Goal: Task Accomplishment & Management: Use online tool/utility

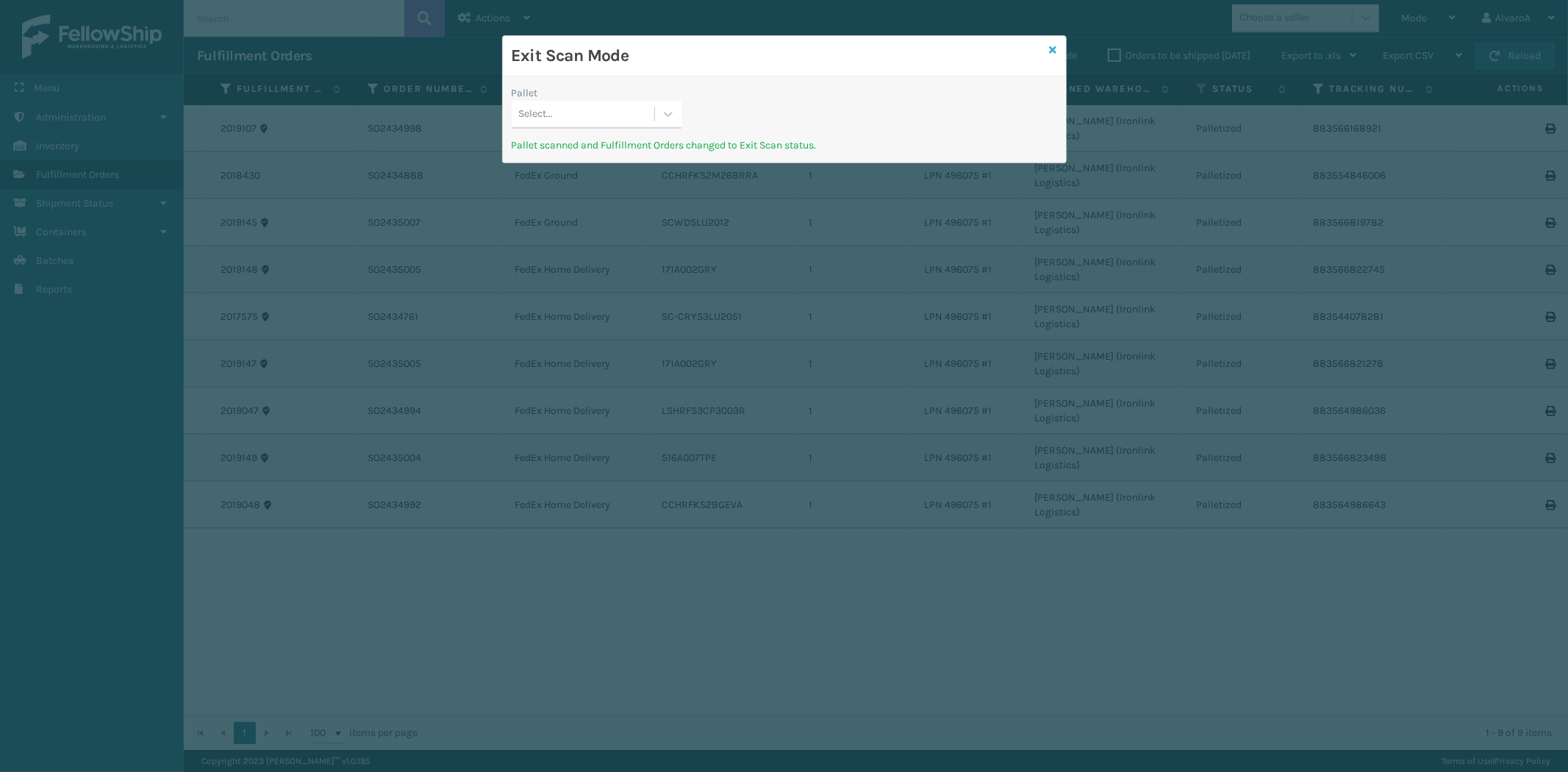
click at [1056, 47] on icon at bounding box center [1053, 49] width 7 height 11
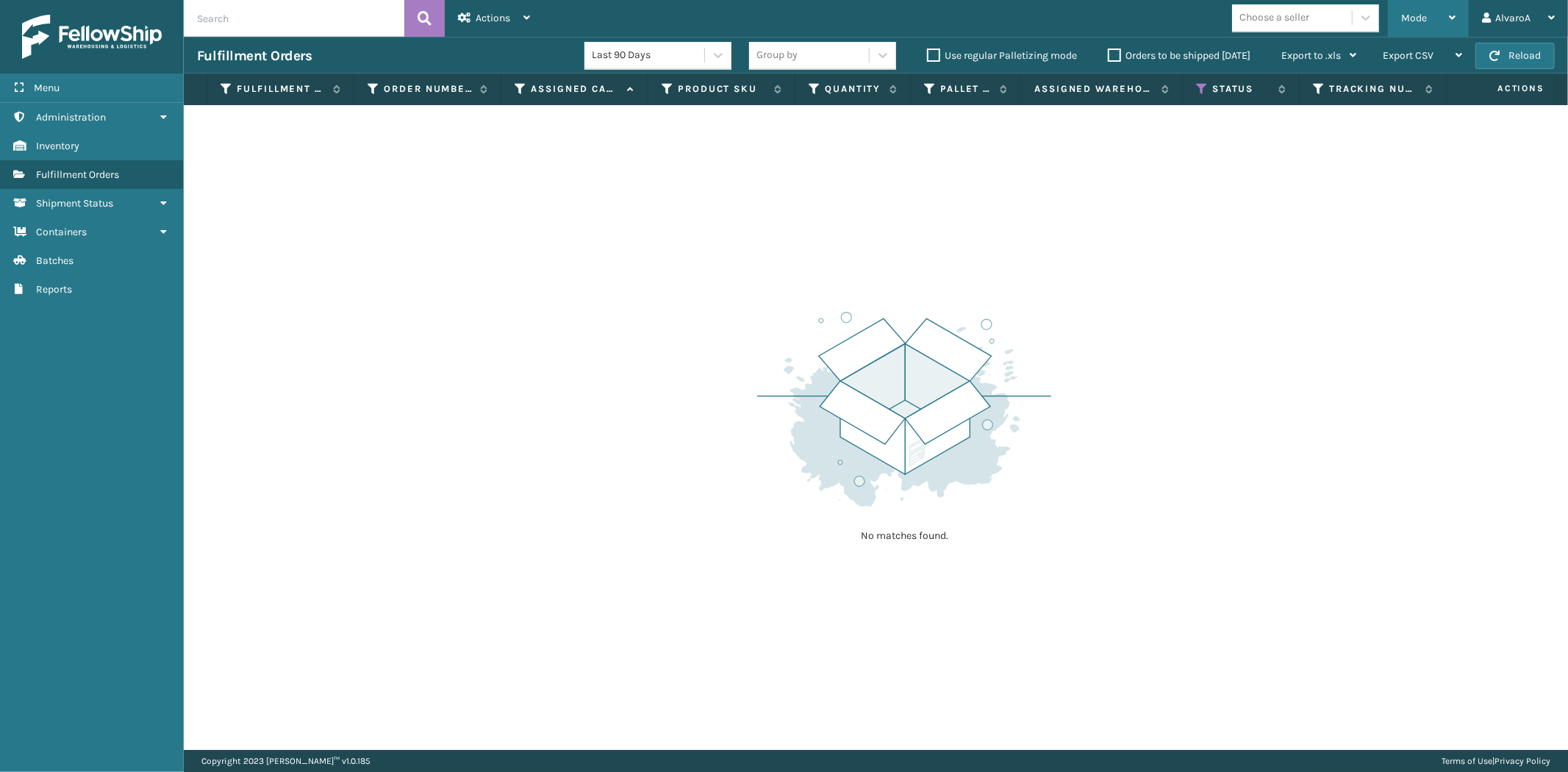
drag, startPoint x: 1406, startPoint y: 30, endPoint x: 1429, endPoint y: 26, distance: 23.3
click at [1407, 30] on div "Mode" at bounding box center [1428, 18] width 54 height 36
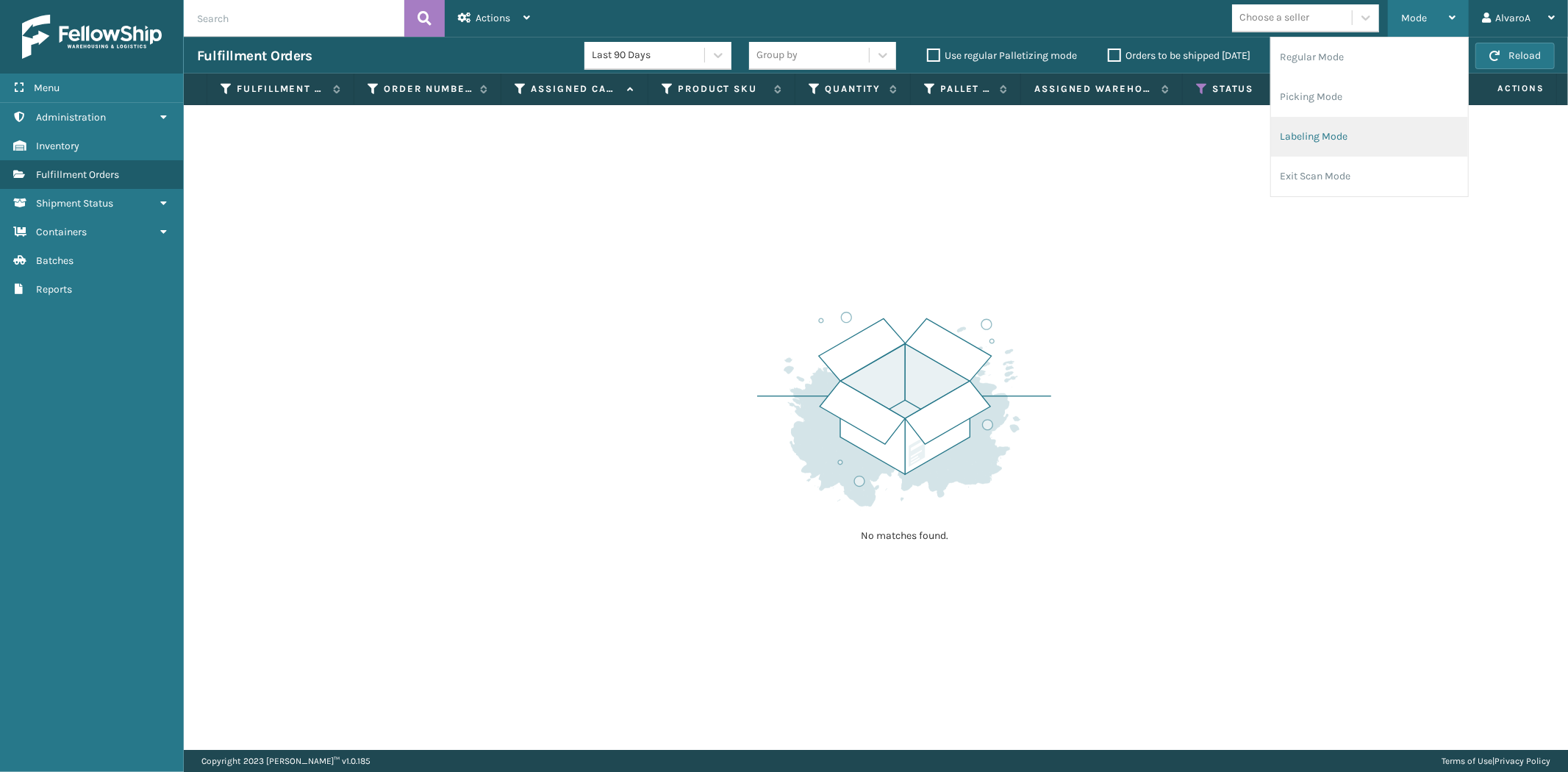
click at [1325, 131] on li "Labeling Mode" at bounding box center [1369, 136] width 197 height 40
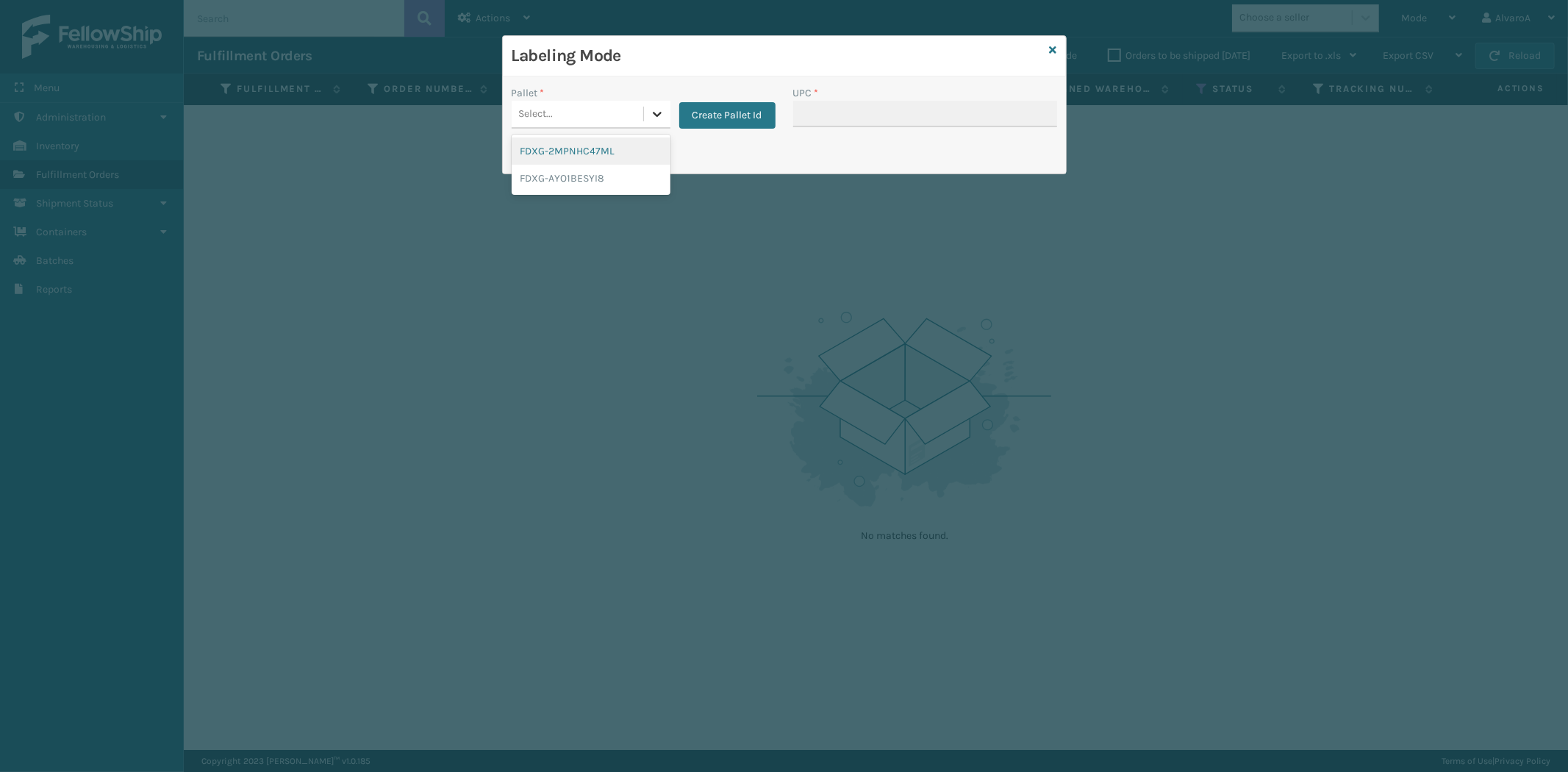
click at [651, 116] on icon at bounding box center [657, 114] width 15 height 15
click at [711, 112] on button "Create Pallet Id" at bounding box center [728, 115] width 97 height 27
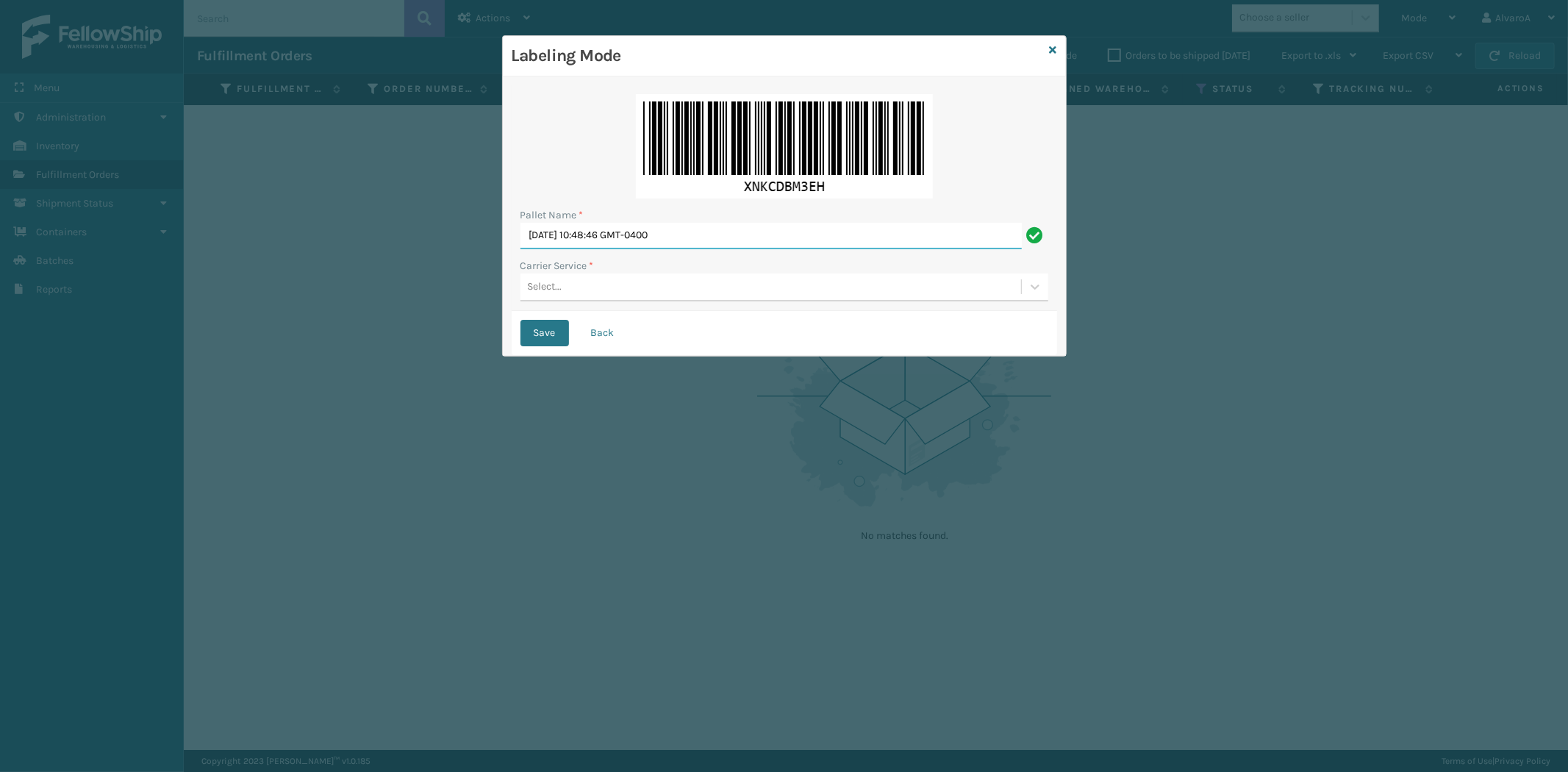
drag, startPoint x: 735, startPoint y: 232, endPoint x: 432, endPoint y: 264, distance: 304.7
click at [432, 264] on div "Labeling Mode Pallet Name * [DATE] 10:48:46 GMT-0400 Carrier Service * Select..…" at bounding box center [784, 386] width 1568 height 772
type input "P"
type input "LPN 496074 #1"
click at [586, 283] on div "Select..." at bounding box center [771, 287] width 500 height 24
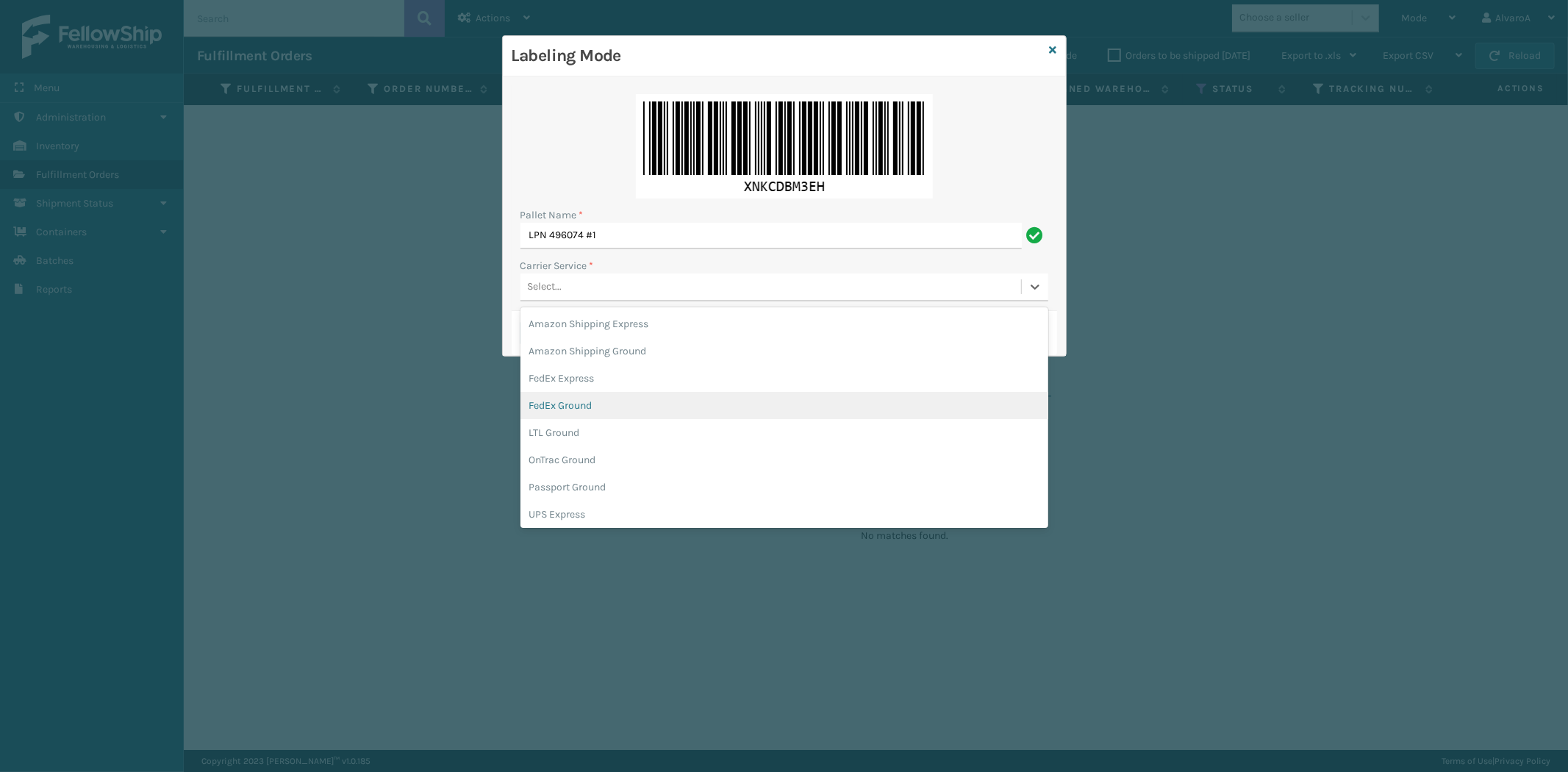
click at [569, 409] on div "FedEx Ground" at bounding box center [784, 405] width 528 height 28
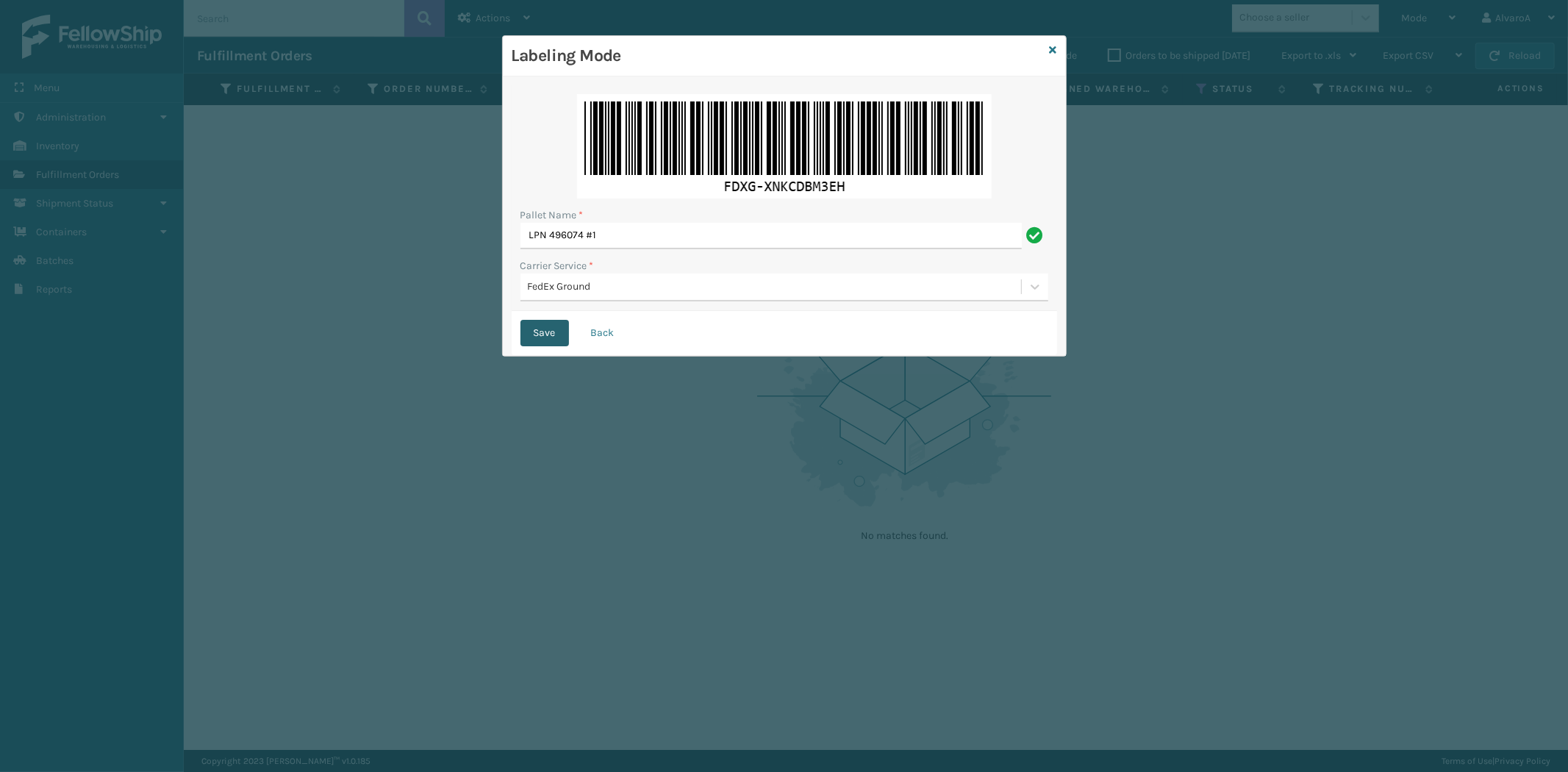
click at [546, 332] on button "Save" at bounding box center [545, 332] width 49 height 27
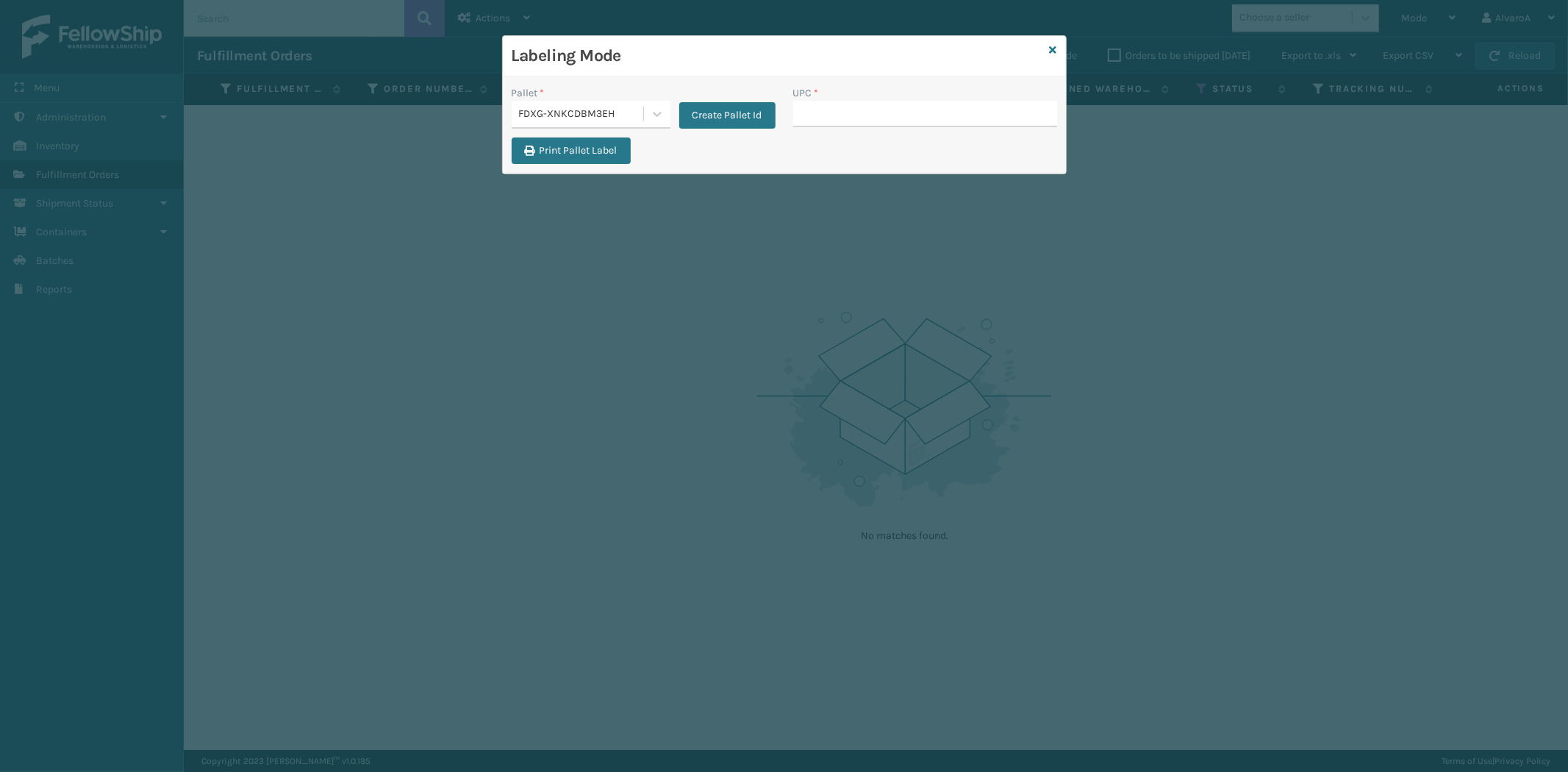
click at [839, 113] on input "UPC *" at bounding box center [925, 114] width 264 height 27
type input "231A009CAR"
type input "CCHRFKS1M26BKVA"
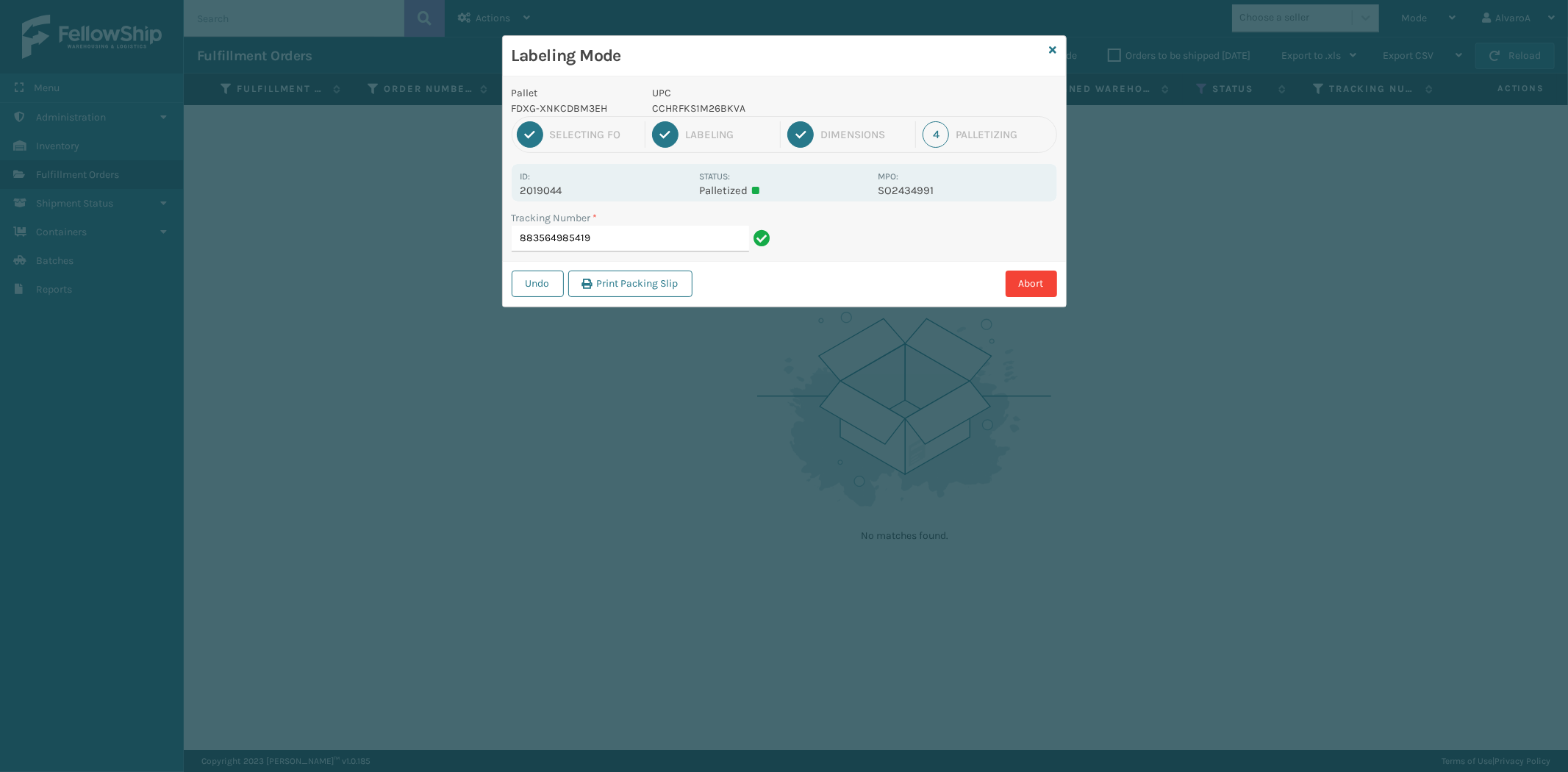
type input "883564985419C"
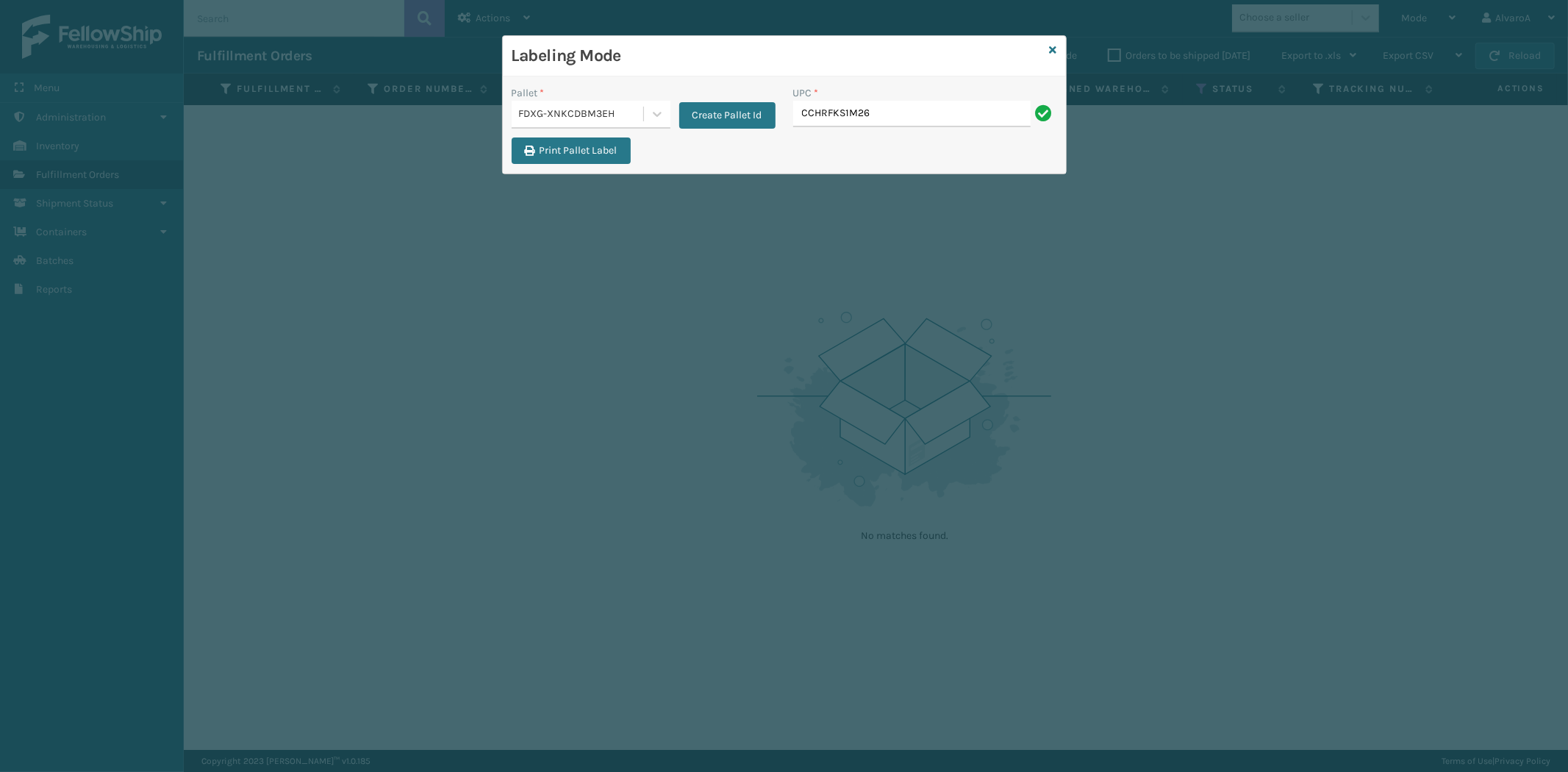
type input "CCHRFKS1M26BKVA"
type input "CCHRFKS1M26BRRA"
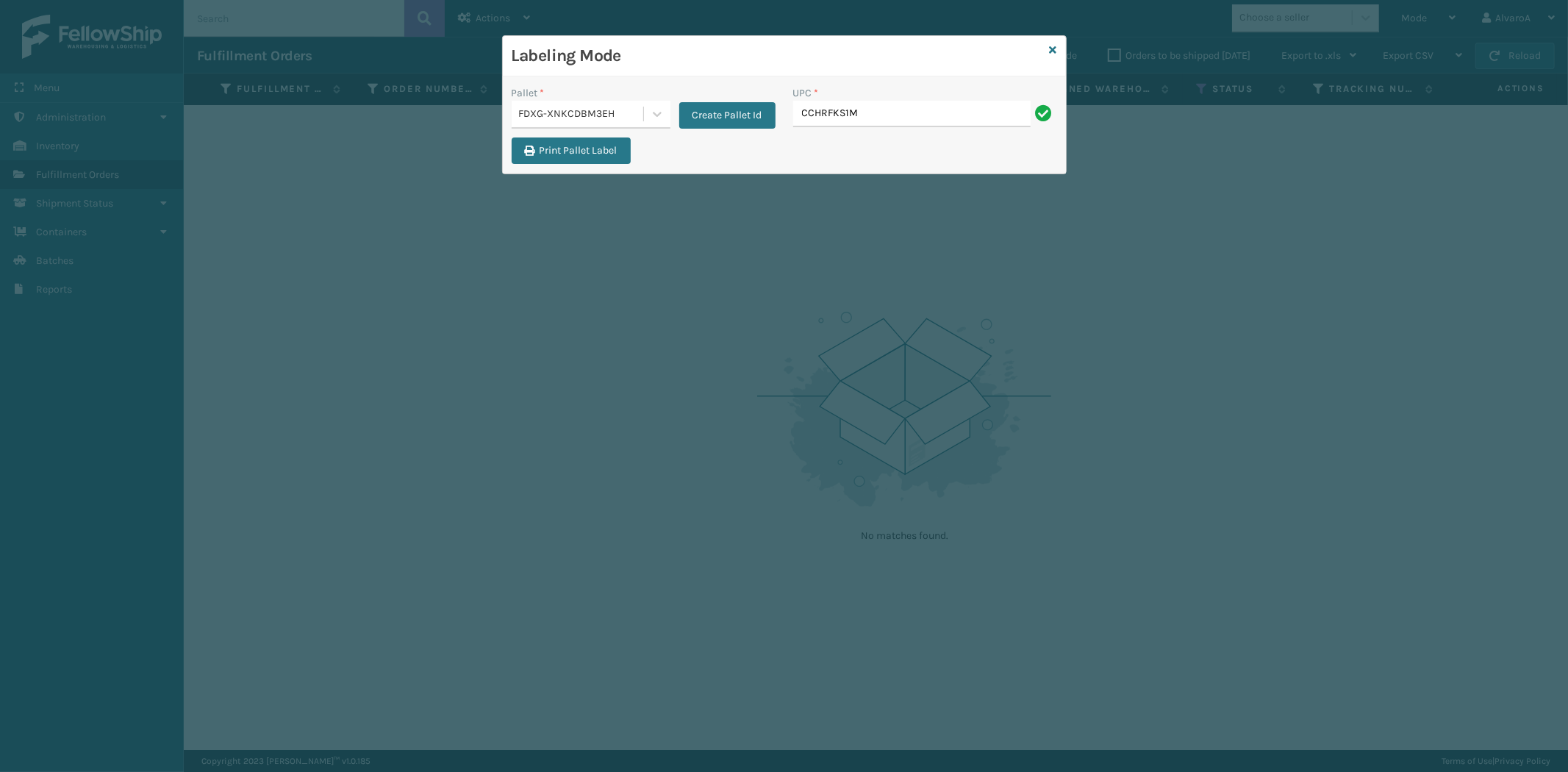
type input "CCHRFKS1M26BRRA"
type input "RC-DBYKU3008"
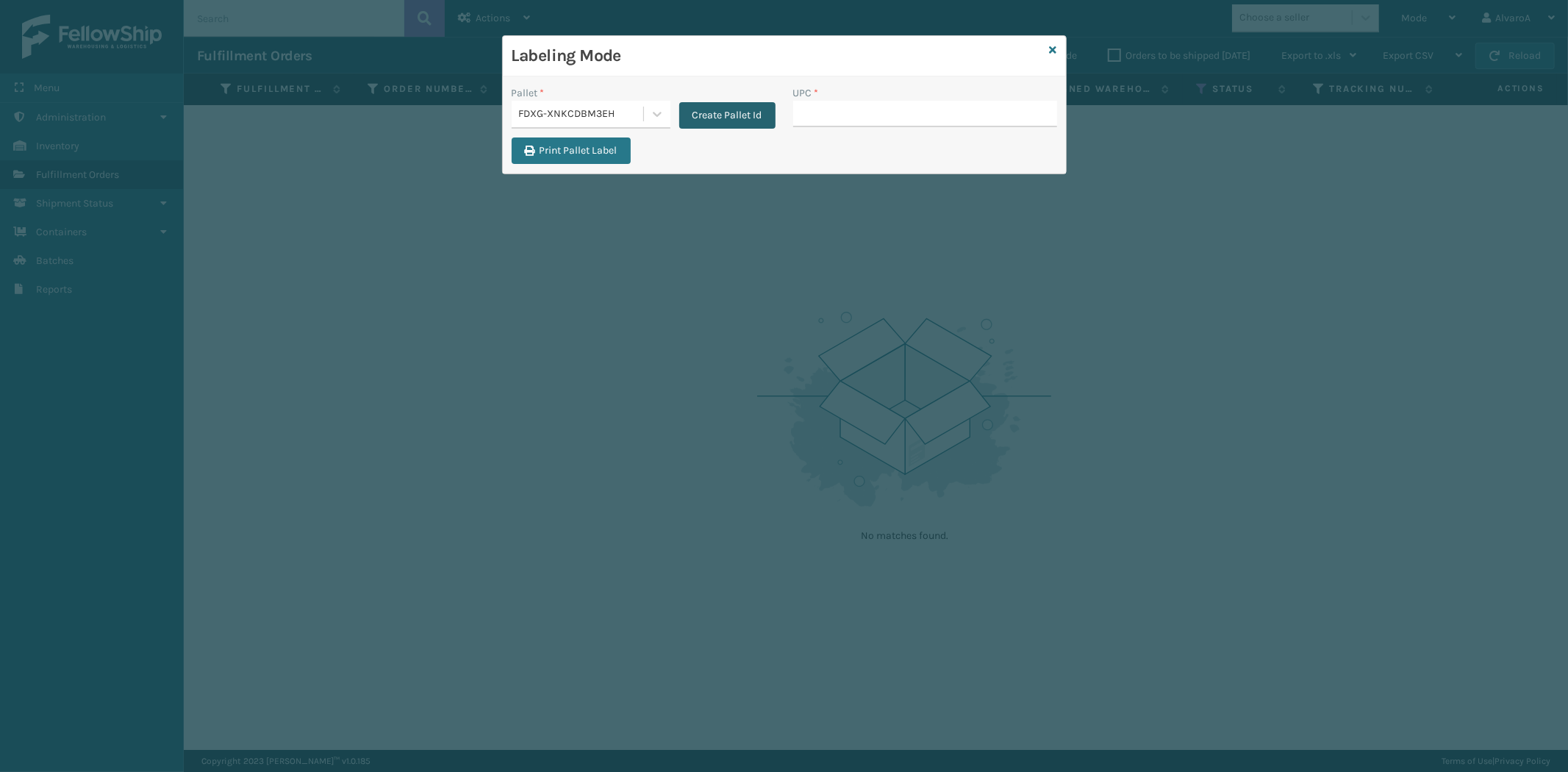
click at [722, 122] on button "Create Pallet Id" at bounding box center [728, 115] width 97 height 27
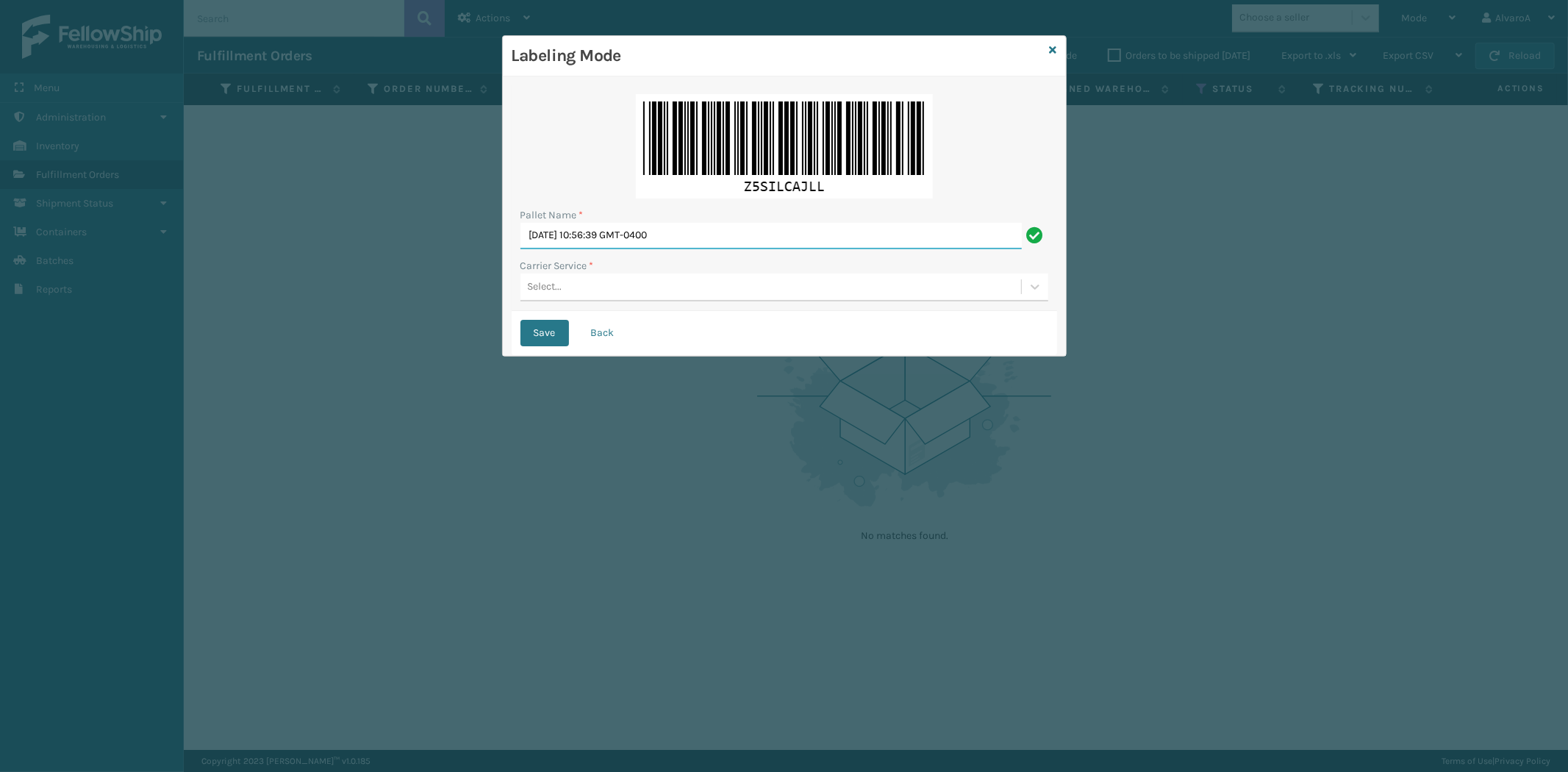
drag, startPoint x: 739, startPoint y: 245, endPoint x: 350, endPoint y: 295, distance: 392.2
click at [363, 295] on div "Labeling Mode Pallet Name * [DATE] 10:56:39 GMT-0400 Carrier Service * Select..…" at bounding box center [784, 386] width 1568 height 772
type input "LPN 496073#1"
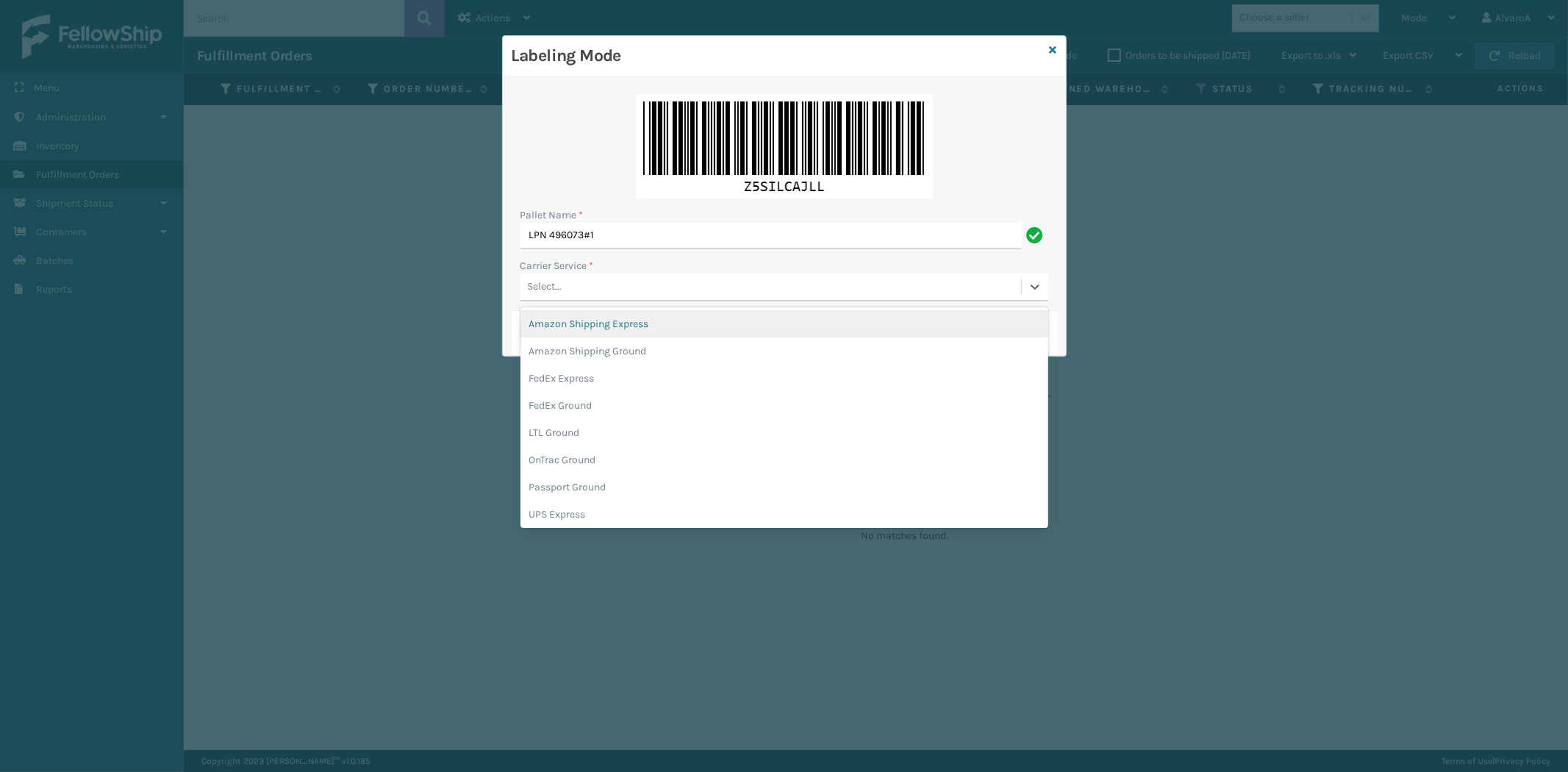
click at [532, 290] on div "Select..." at bounding box center [545, 286] width 35 height 15
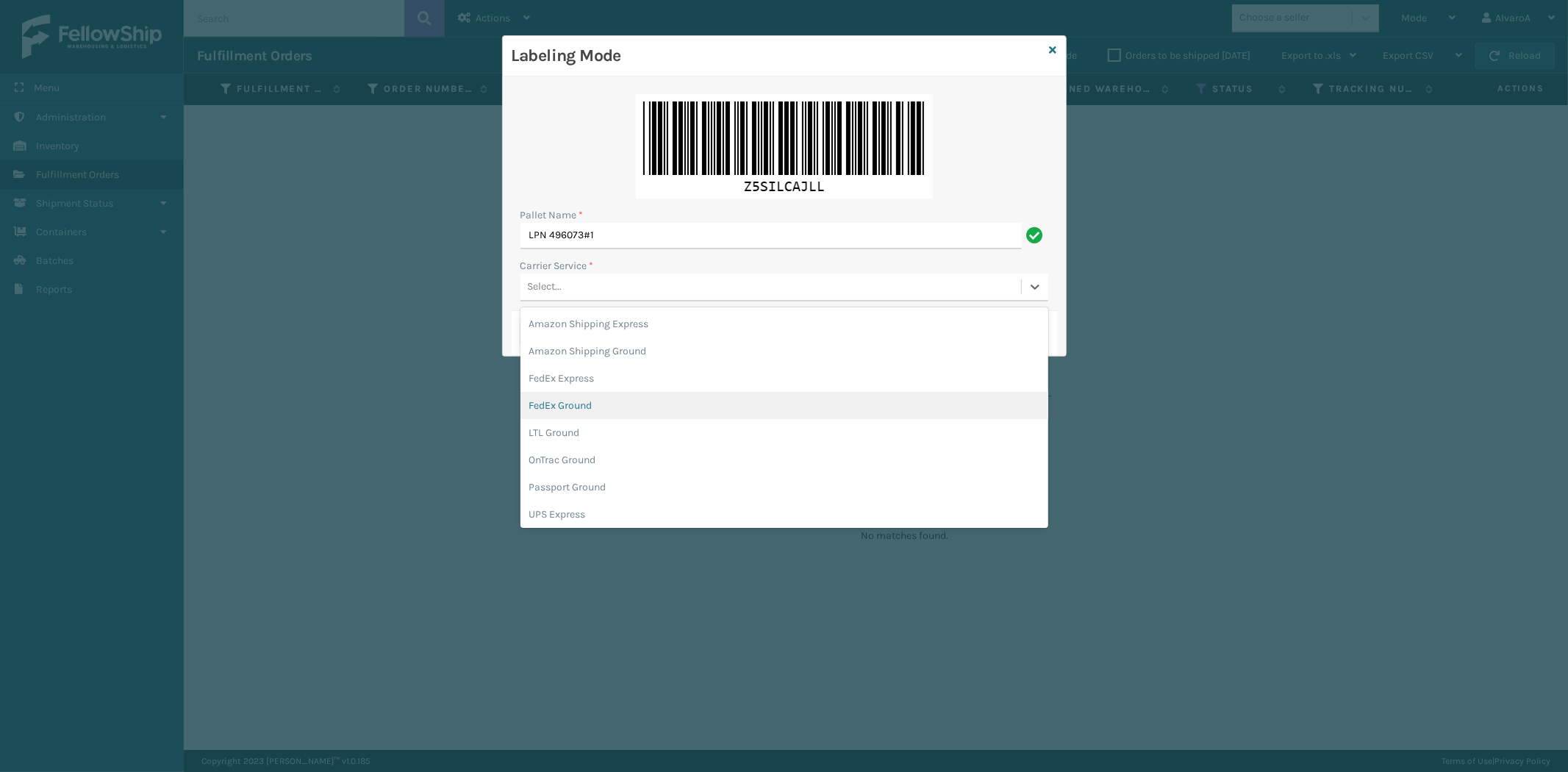
drag, startPoint x: 579, startPoint y: 410, endPoint x: 592, endPoint y: 367, distance: 44.9
click at [581, 410] on div "FedEx Ground" at bounding box center [784, 405] width 528 height 28
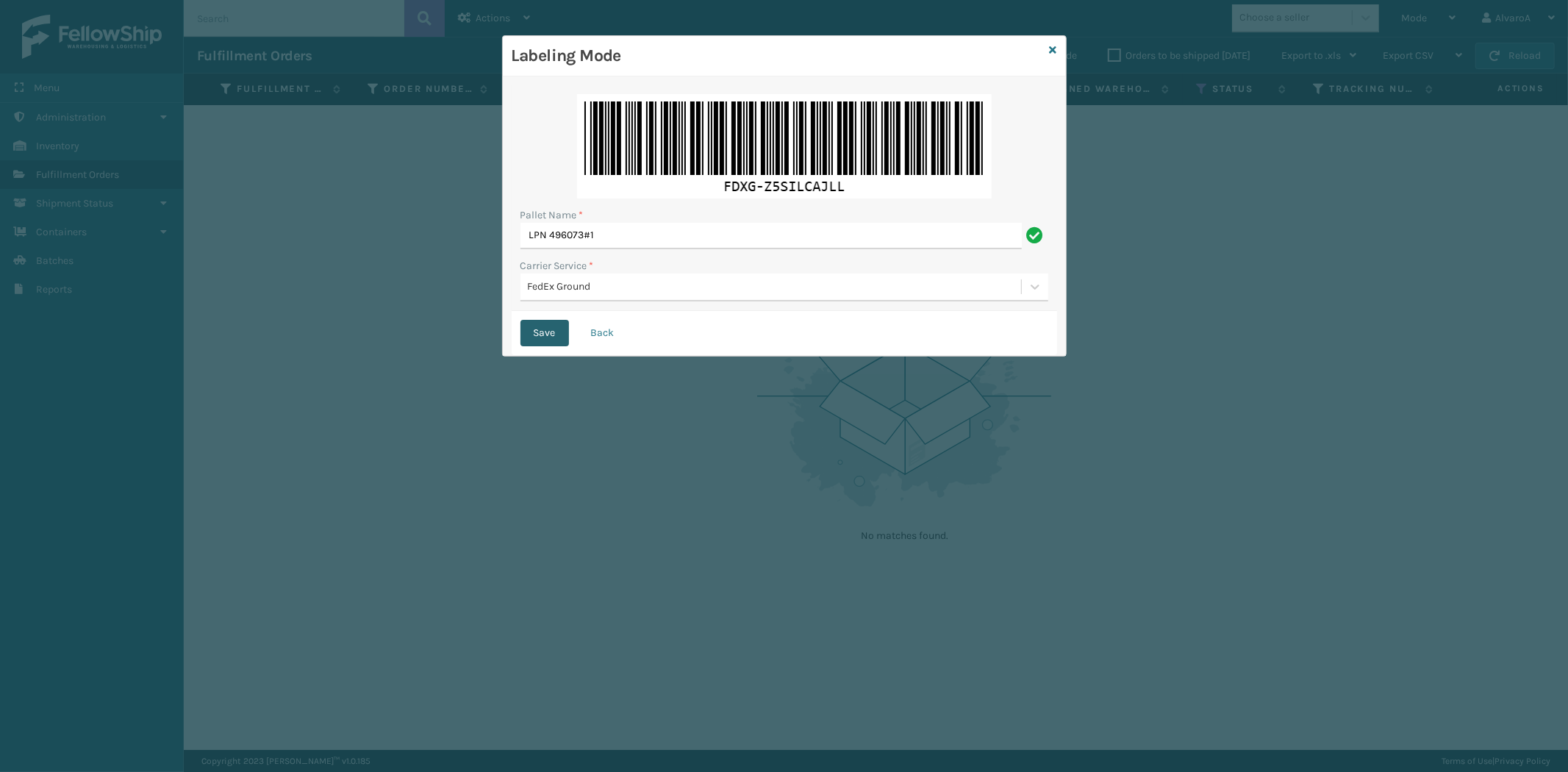
drag, startPoint x: 561, startPoint y: 328, endPoint x: 556, endPoint y: 334, distance: 7.8
click at [561, 328] on button "Save" at bounding box center [545, 332] width 49 height 27
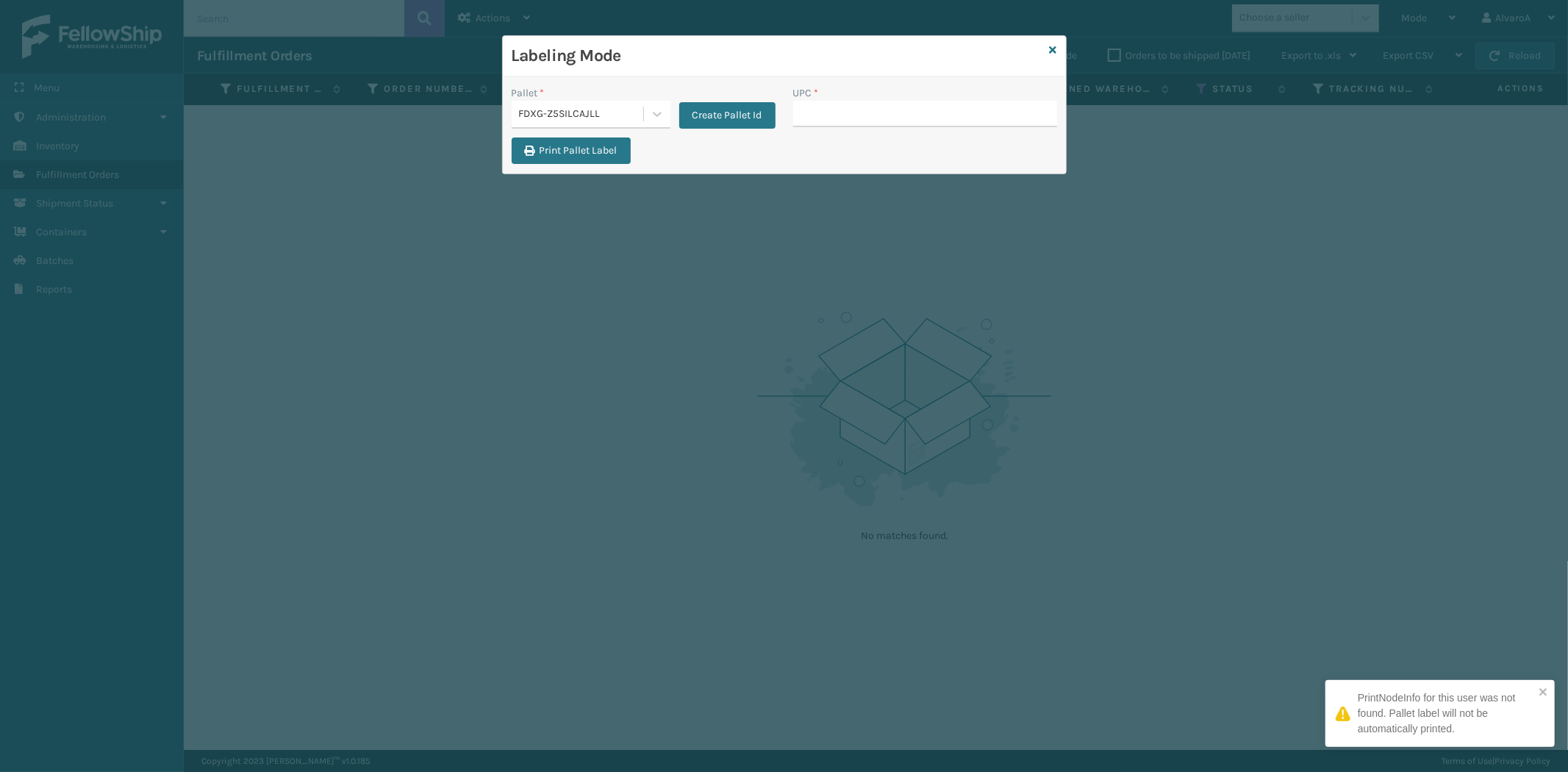
click at [854, 114] on input "UPC *" at bounding box center [925, 114] width 264 height 27
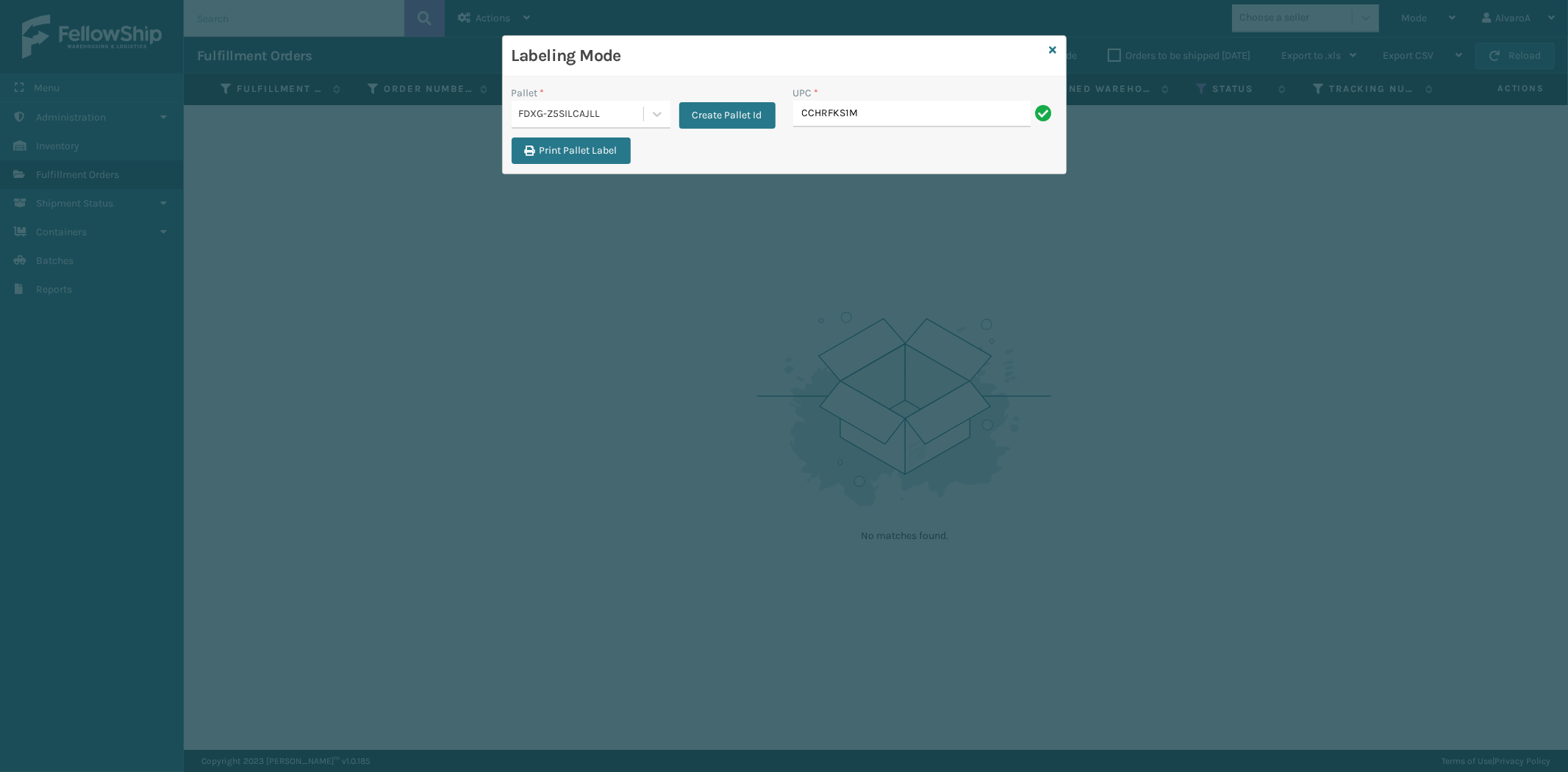
type input "CCHRFKS1M26BKVA"
click at [1055, 47] on icon at bounding box center [1053, 49] width 7 height 11
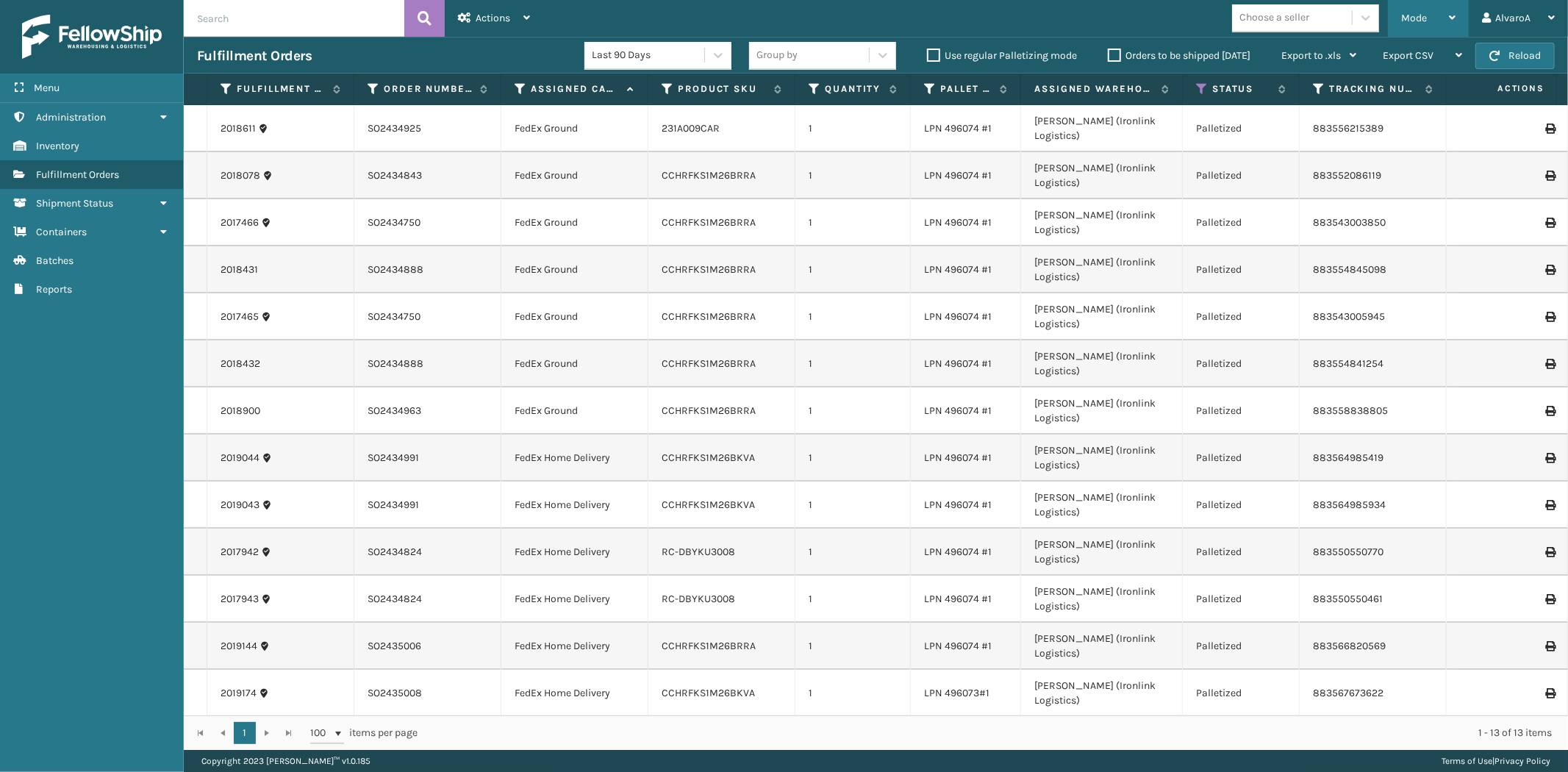
click at [1415, 10] on div "Mode" at bounding box center [1428, 18] width 54 height 36
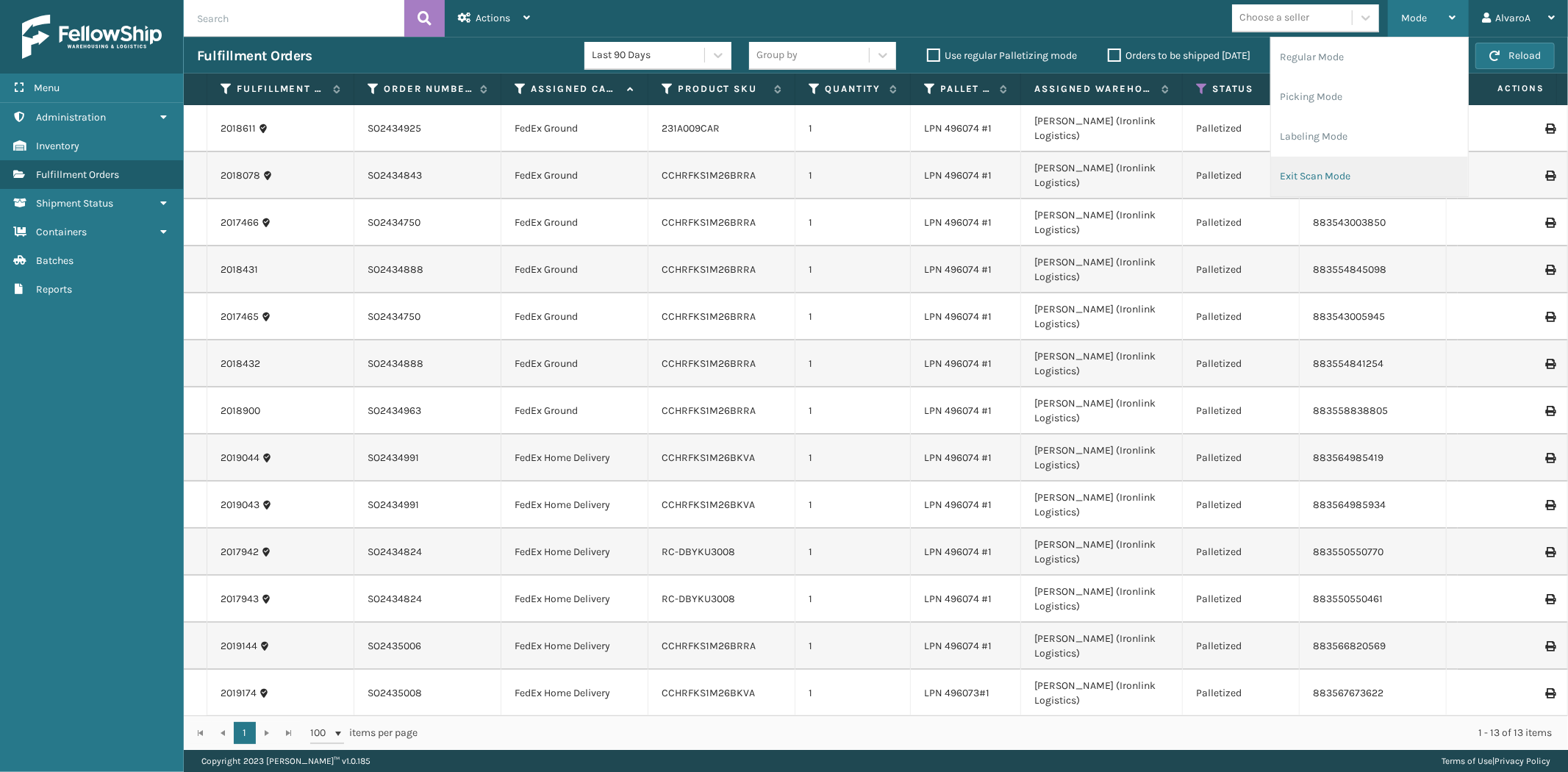
click at [1291, 170] on li "Exit Scan Mode" at bounding box center [1369, 176] width 197 height 40
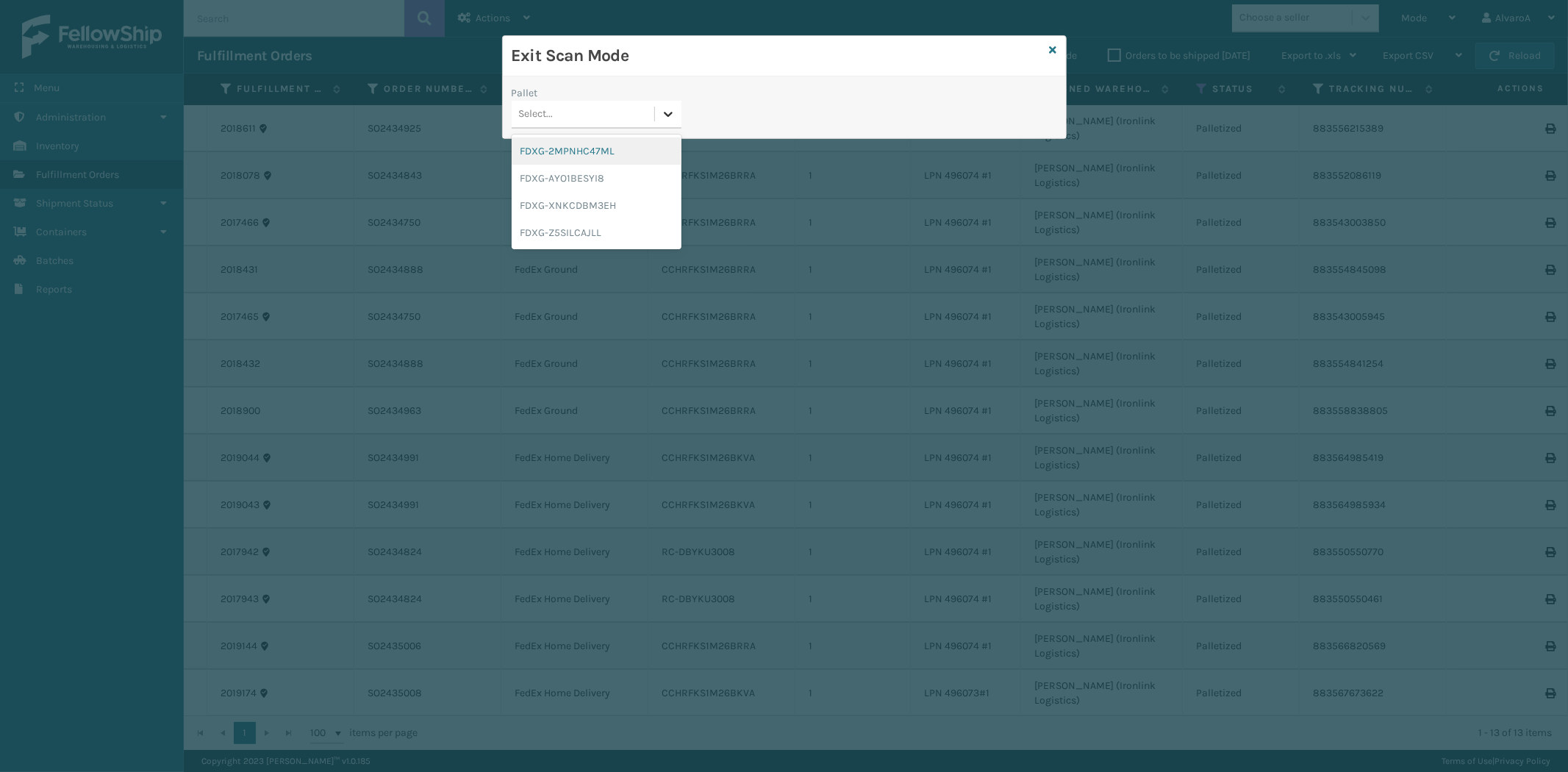
click at [672, 112] on icon at bounding box center [668, 114] width 15 height 15
click at [553, 211] on div "FDXG-XNKCDBM3EH" at bounding box center [596, 206] width 170 height 28
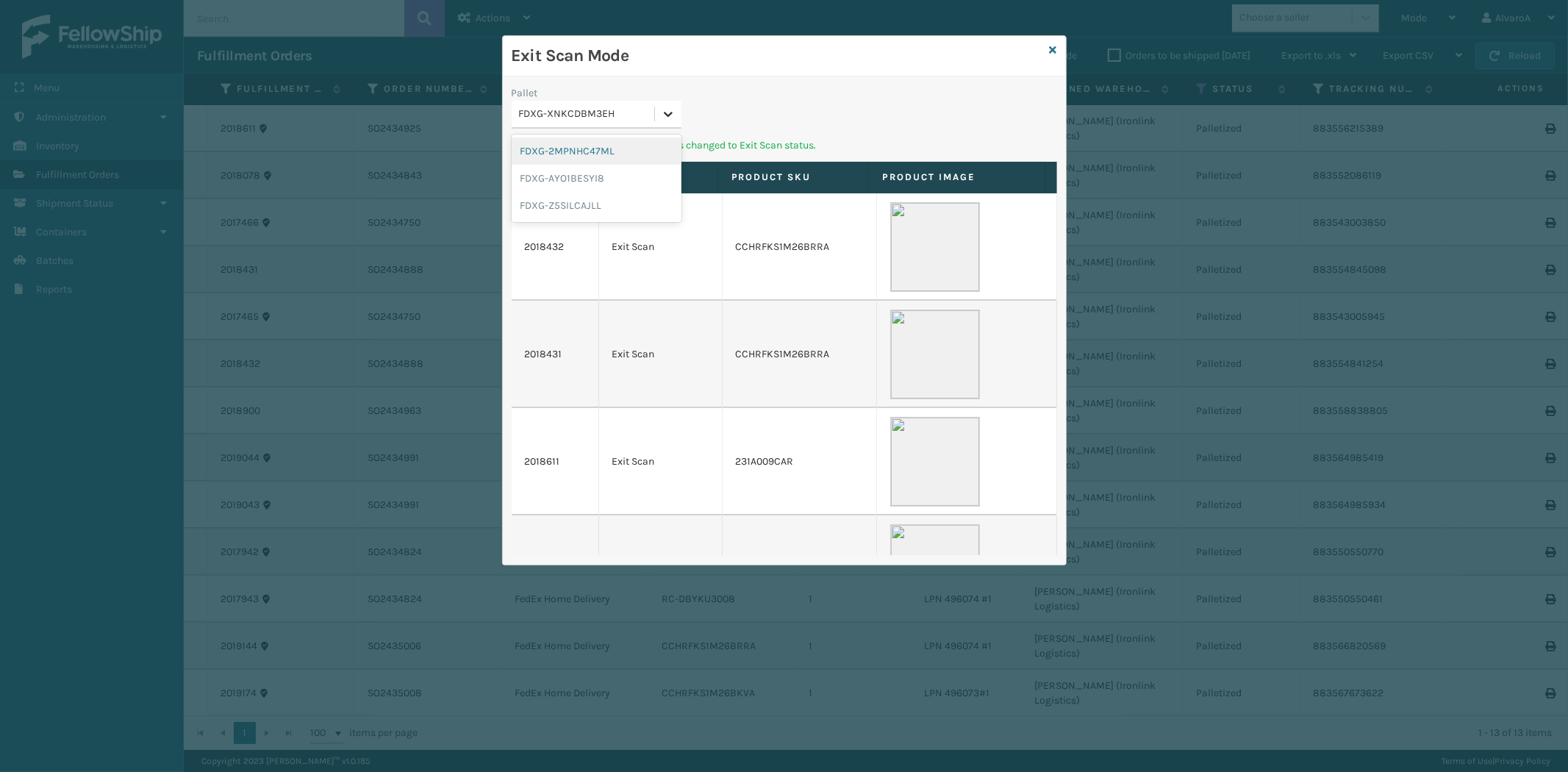
drag, startPoint x: 674, startPoint y: 113, endPoint x: 559, endPoint y: 208, distance: 149.2
click at [672, 118] on div at bounding box center [668, 114] width 27 height 27
click at [556, 212] on div "FDXG-Z5SILCAJLL" at bounding box center [596, 206] width 170 height 28
